Goal: Task Accomplishment & Management: Complete application form

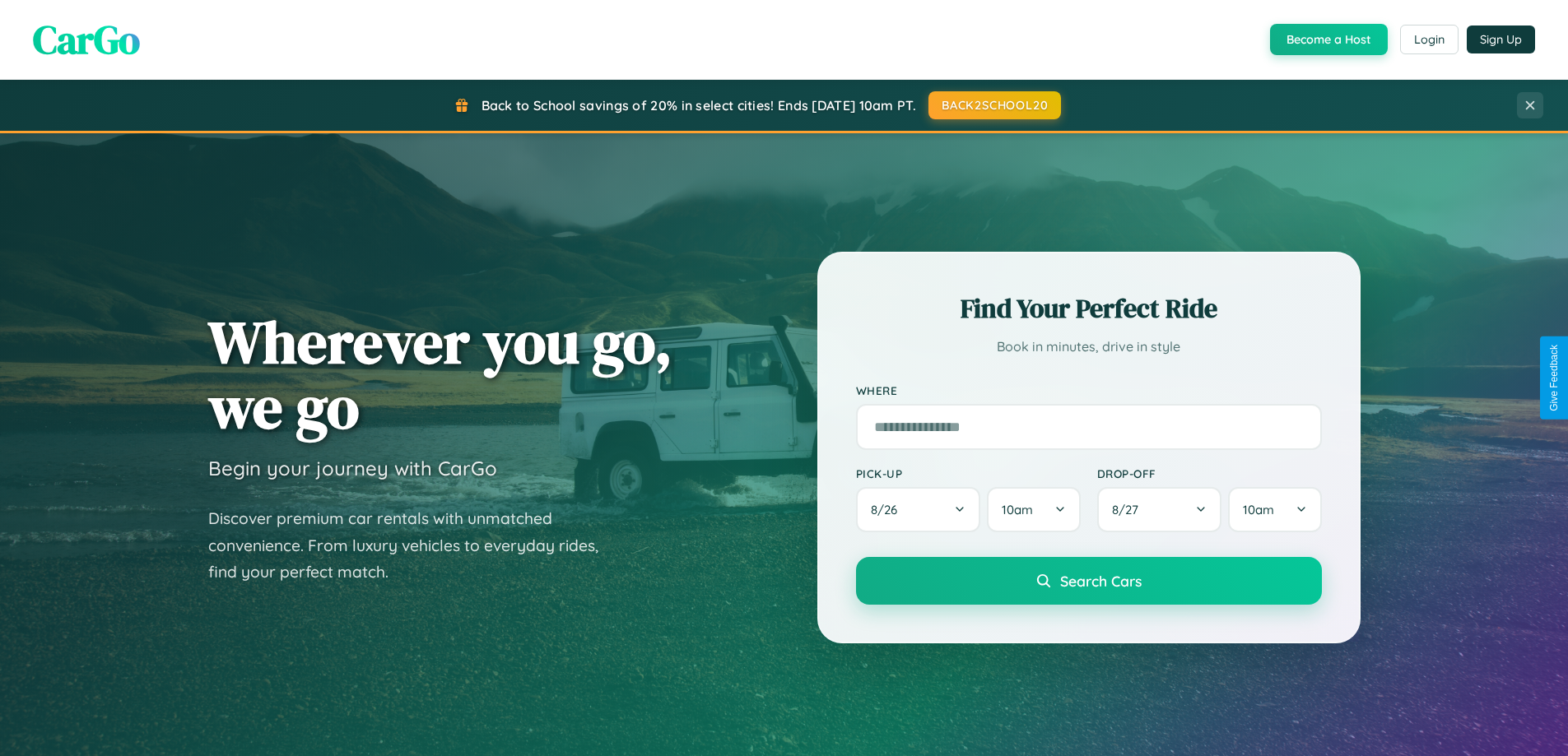
scroll to position [709, 0]
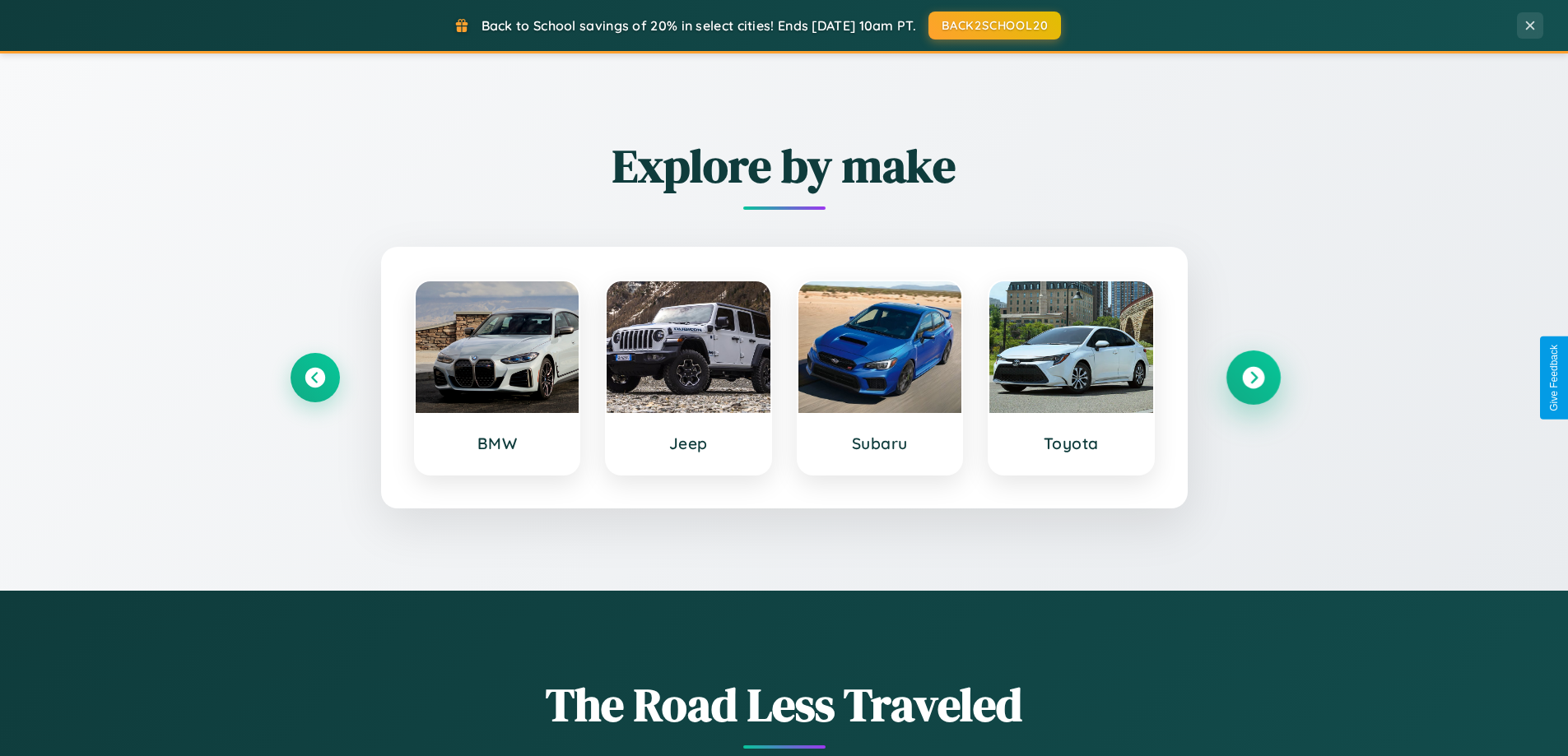
click at [1253, 377] on icon at bounding box center [1253, 378] width 22 height 22
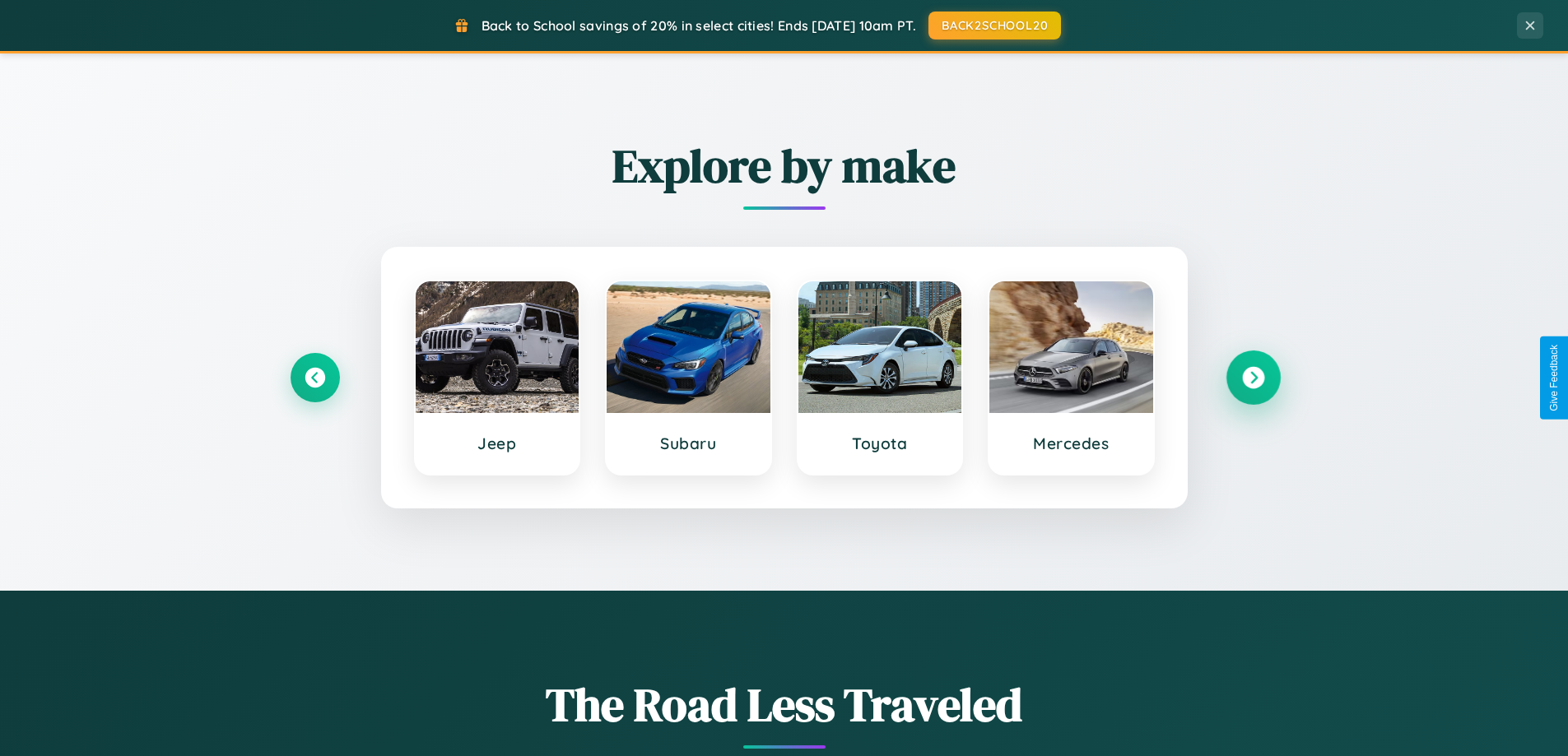
click at [1253, 377] on icon at bounding box center [1253, 378] width 22 height 22
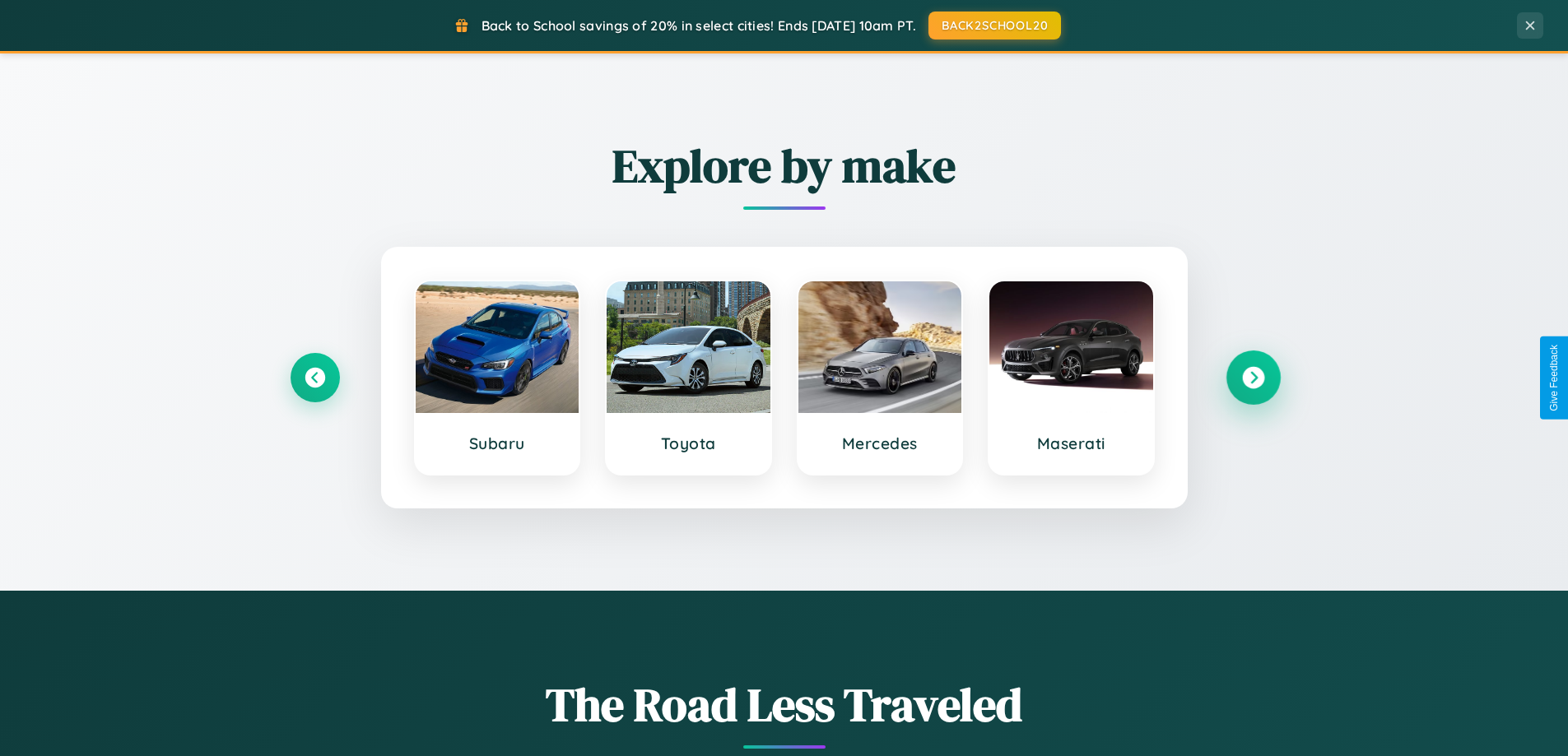
click at [1253, 377] on icon at bounding box center [1253, 378] width 22 height 22
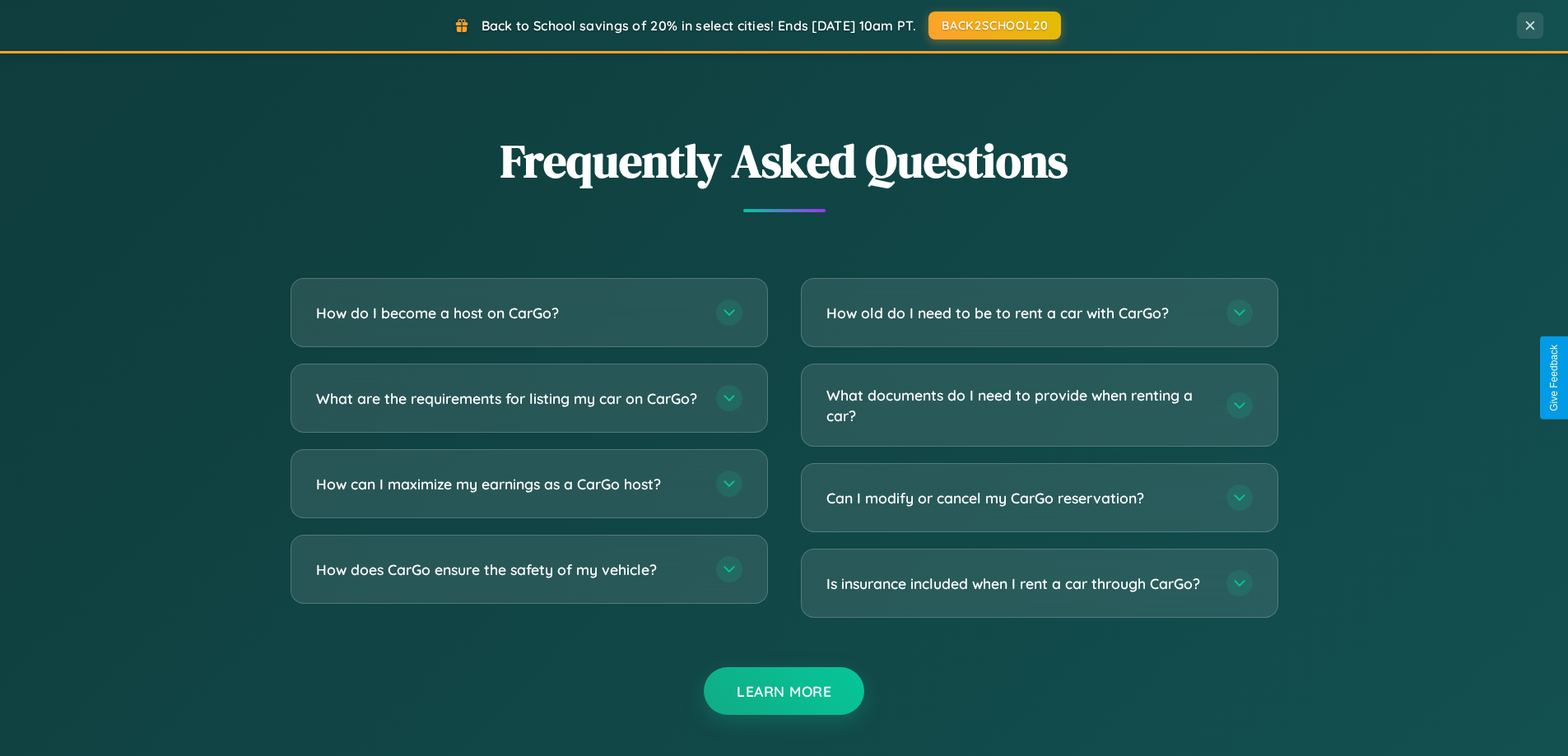
scroll to position [3165, 0]
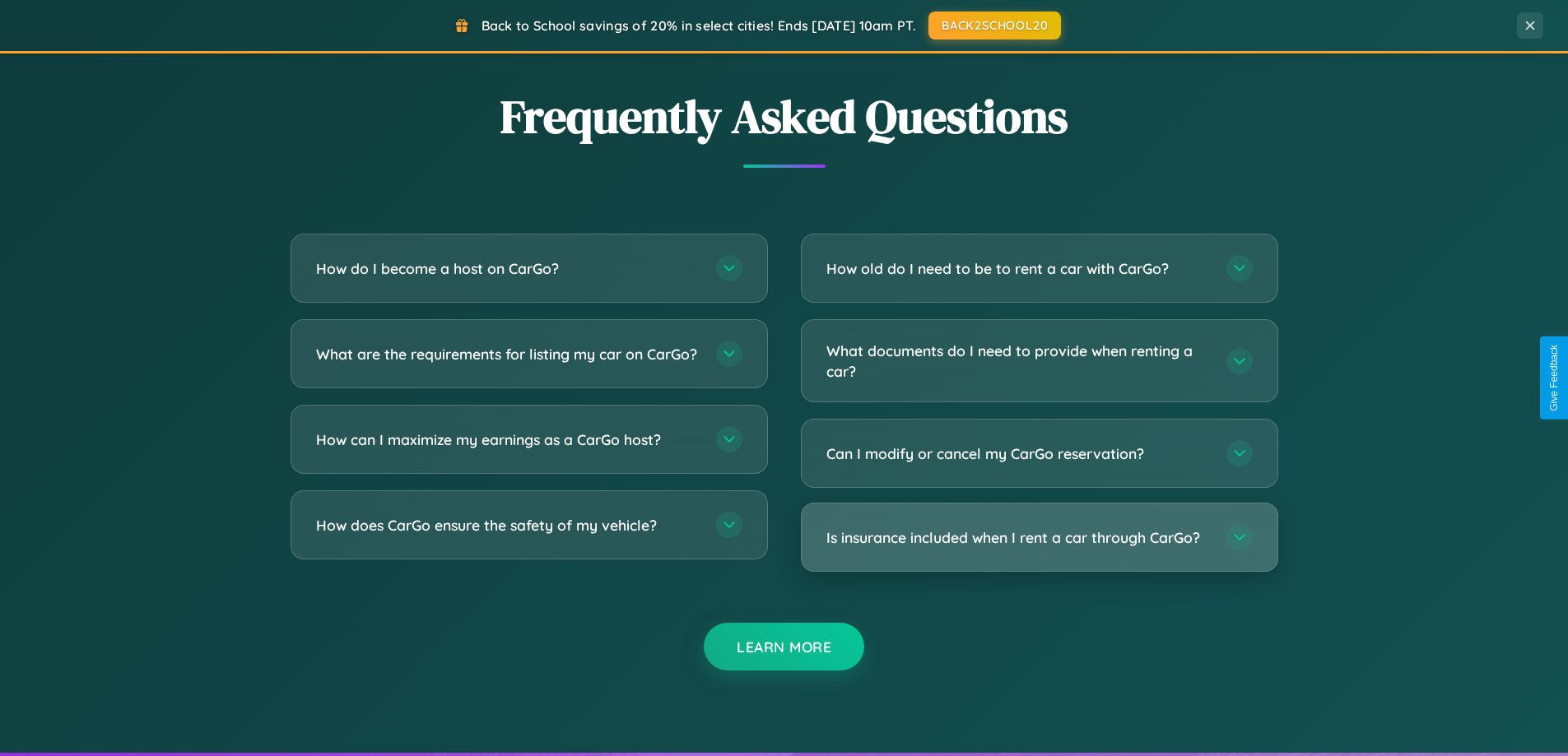
click at [1039, 538] on h3 "Is insurance included when I rent a car through CarGo?" at bounding box center [1018, 537] width 383 height 20
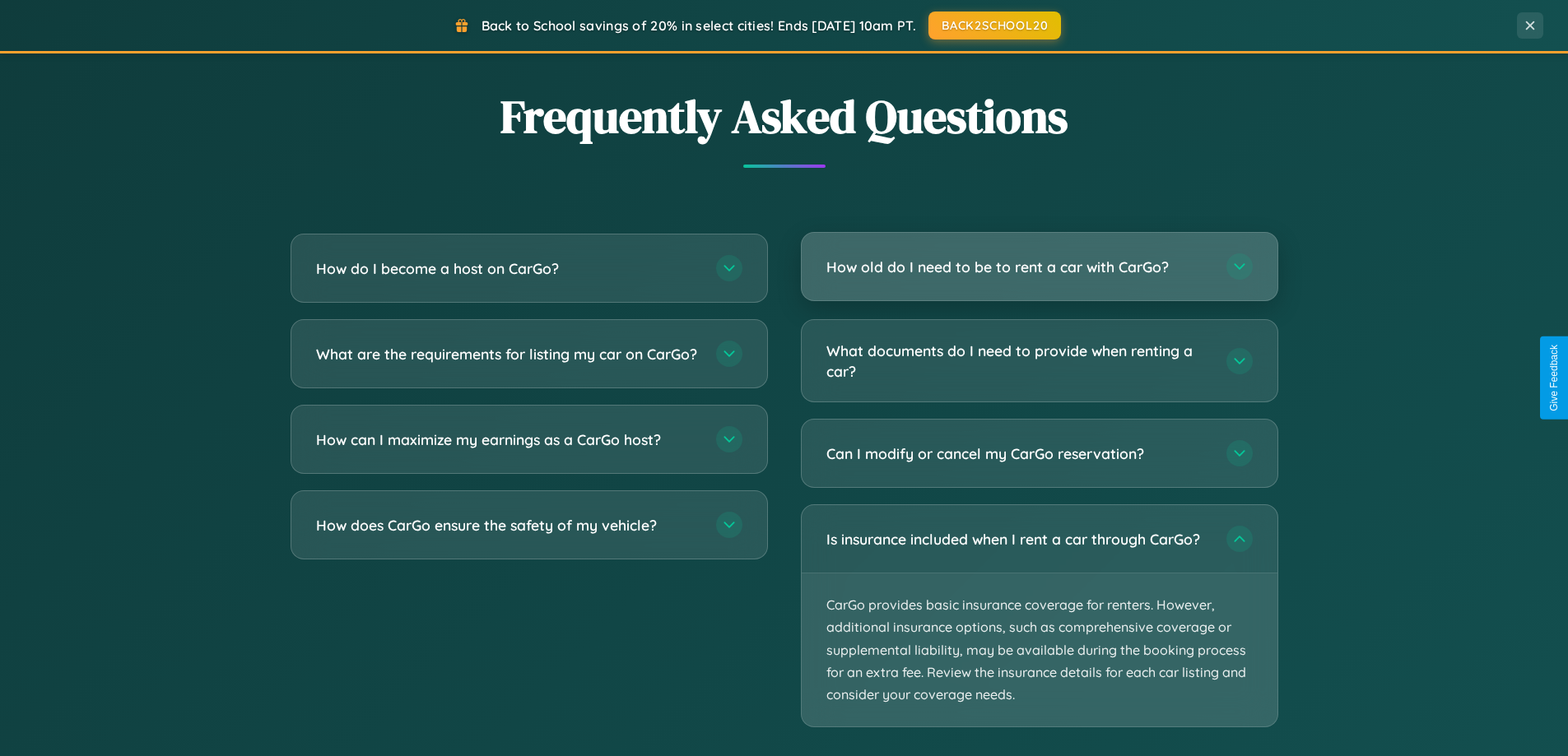
click at [1039, 268] on h3 "How old do I need to be to rent a car with CarGo?" at bounding box center [1018, 267] width 383 height 20
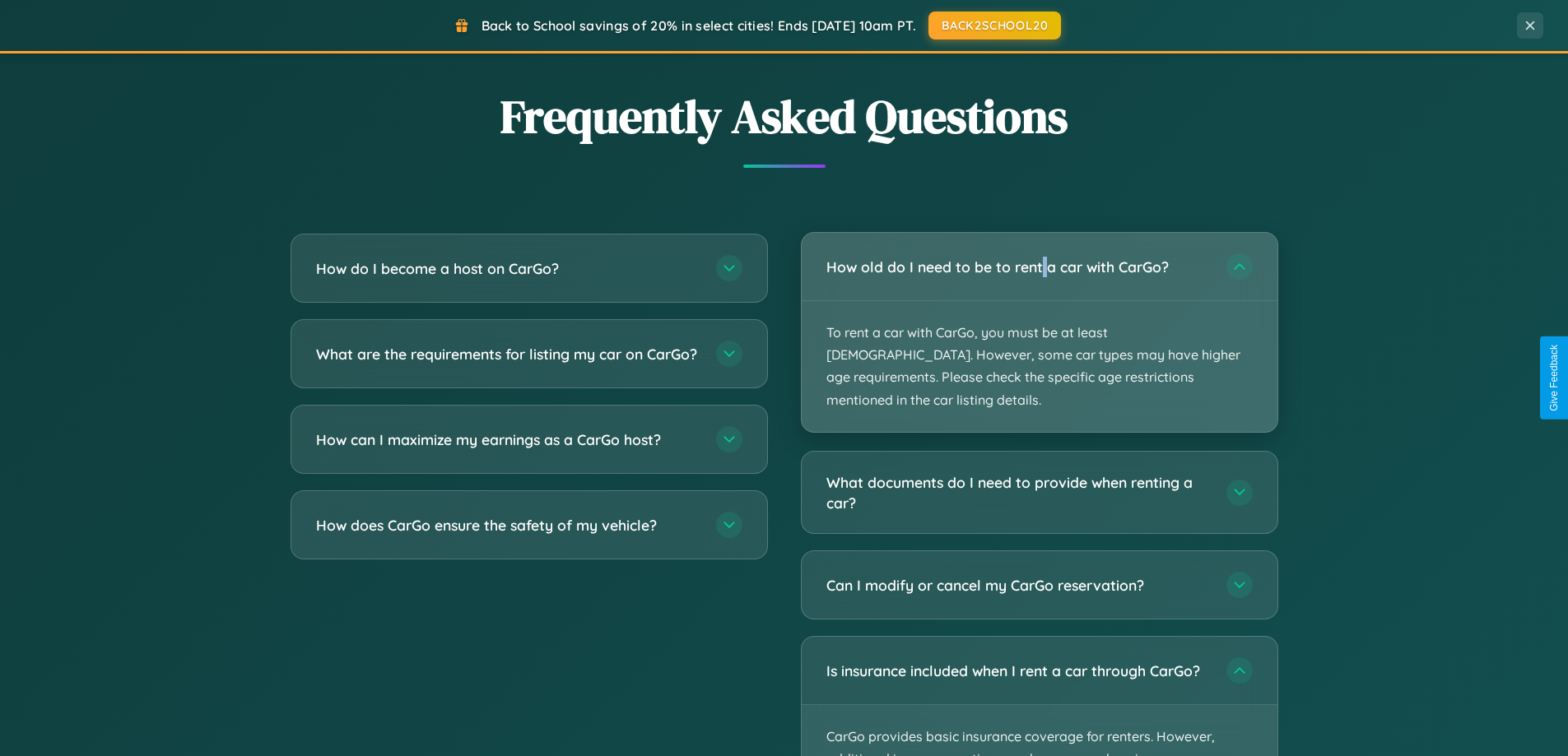
scroll to position [0, 0]
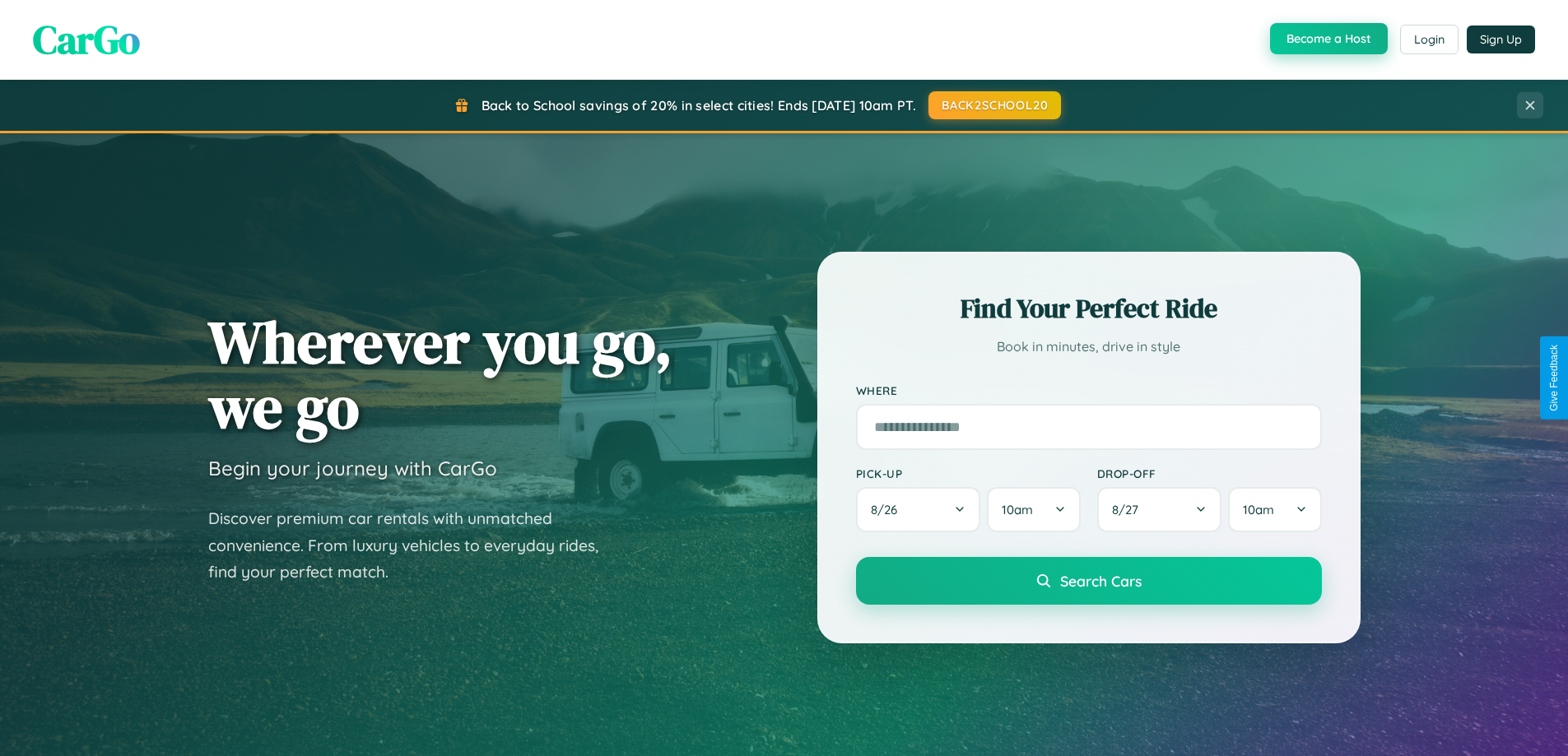
click at [1326, 40] on button "Become a Host" at bounding box center [1328, 38] width 118 height 31
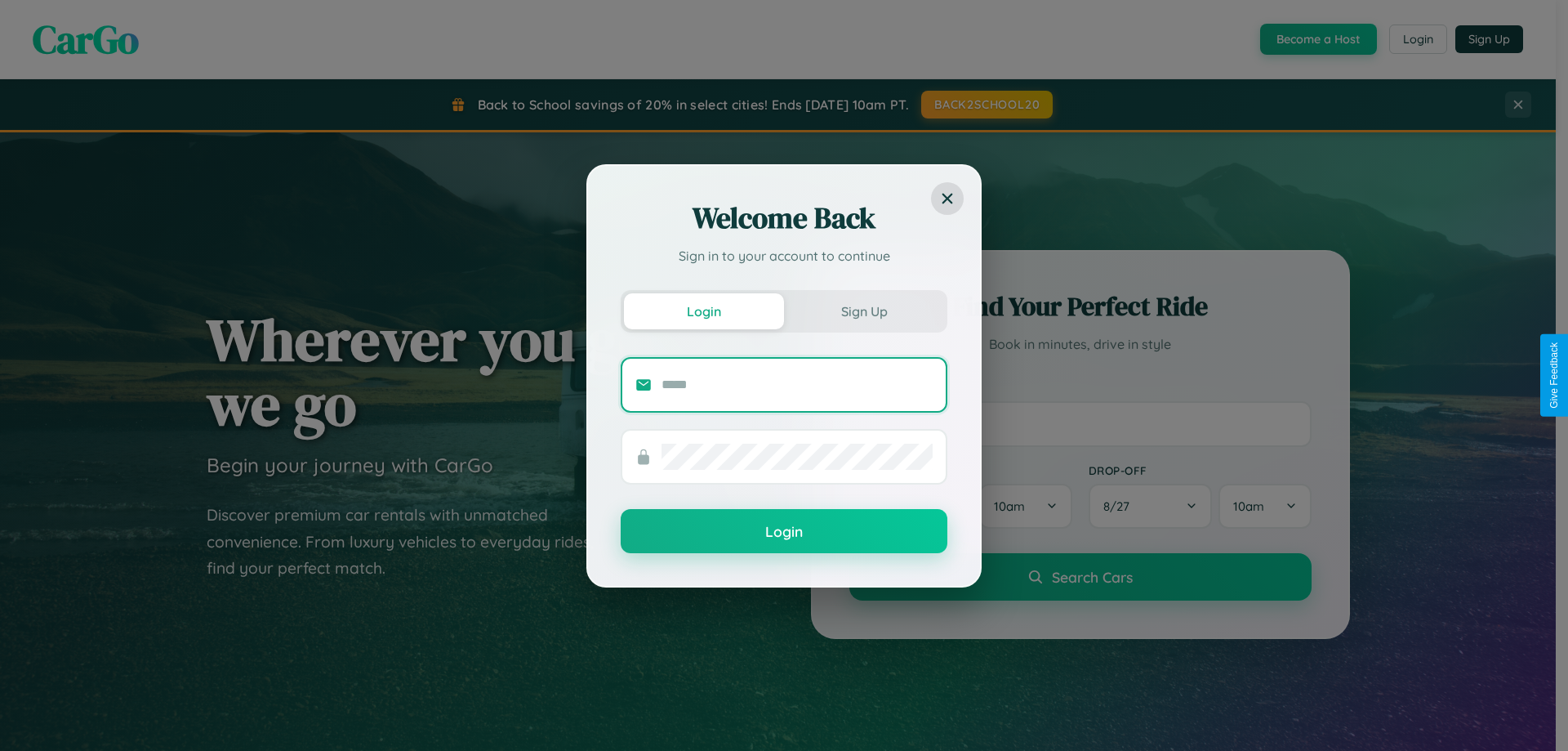
click at [797, 384] on input "text" at bounding box center [797, 385] width 271 height 26
type input "**********"
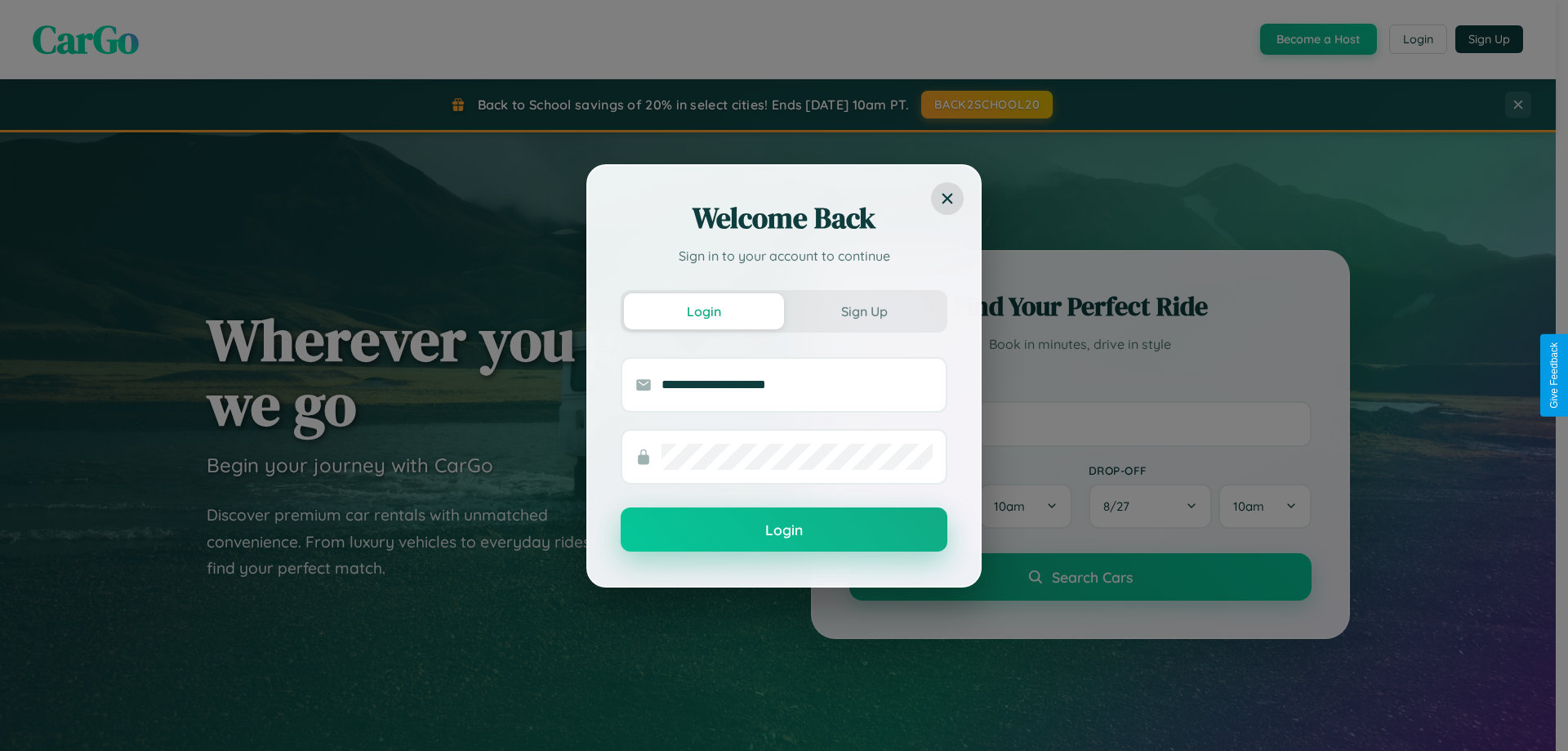
click at [784, 530] on button "Login" at bounding box center [784, 530] width 327 height 44
